Goal: Information Seeking & Learning: Learn about a topic

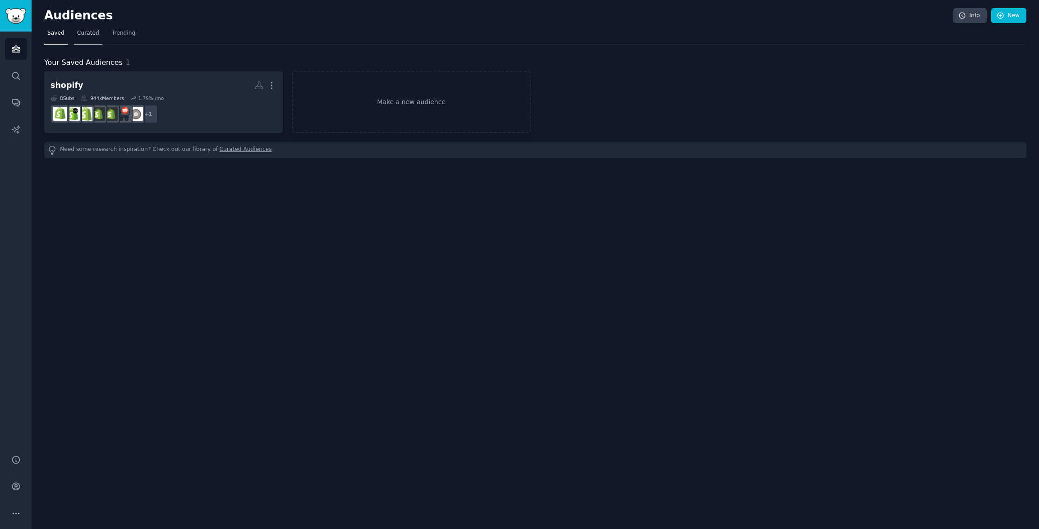
click at [80, 35] on span "Curated" at bounding box center [88, 33] width 22 height 8
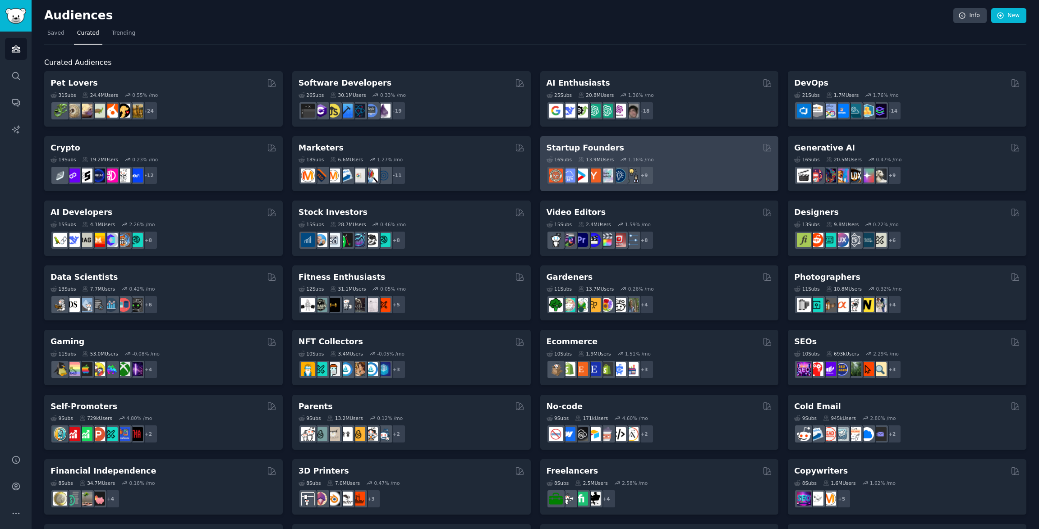
click at [648, 145] on div "Startup Founders" at bounding box center [660, 147] width 226 height 11
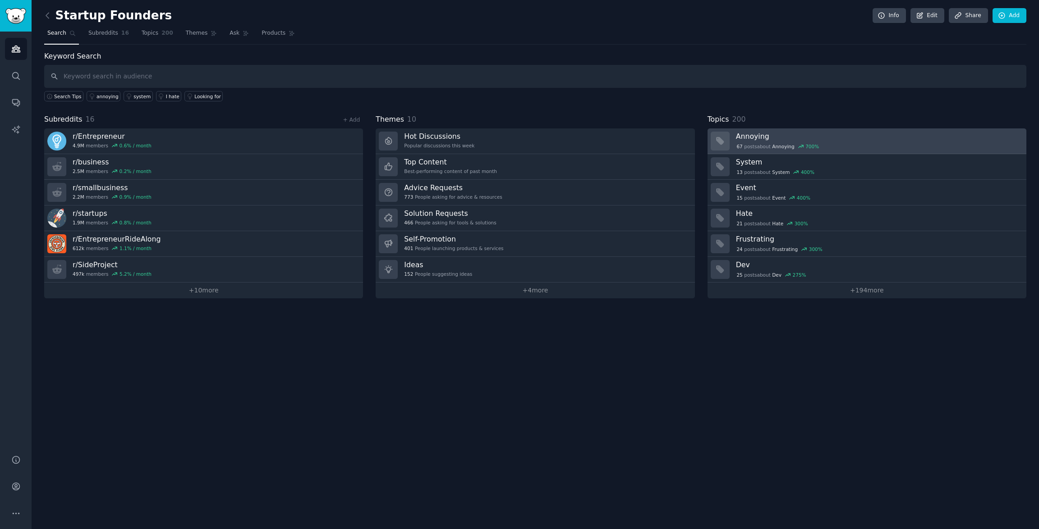
click at [749, 136] on h3 "Annoying" at bounding box center [878, 136] width 284 height 9
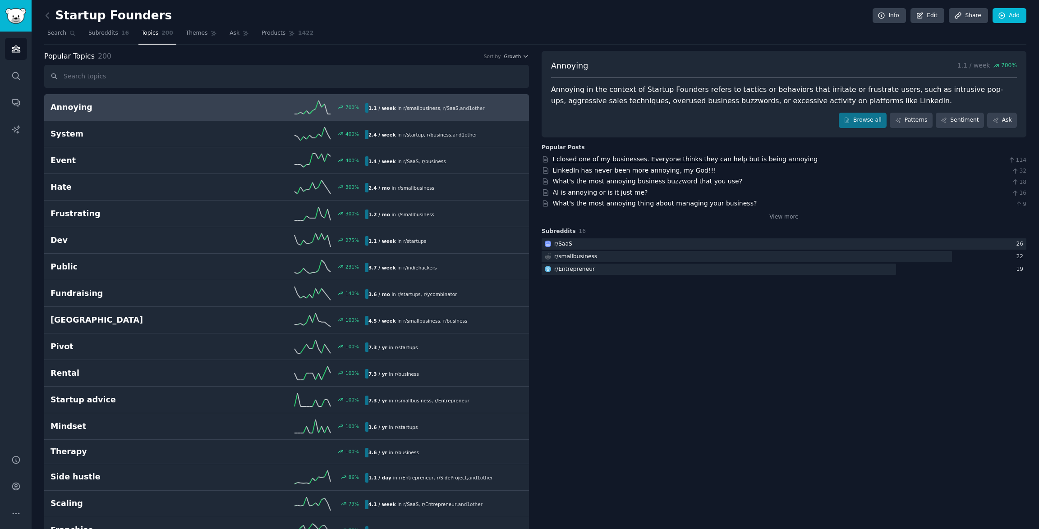
click at [636, 158] on link "I closed one of my businesses. Everyone thinks they can help but is being annoy…" at bounding box center [685, 159] width 265 height 7
